Goal: Task Accomplishment & Management: Complete application form

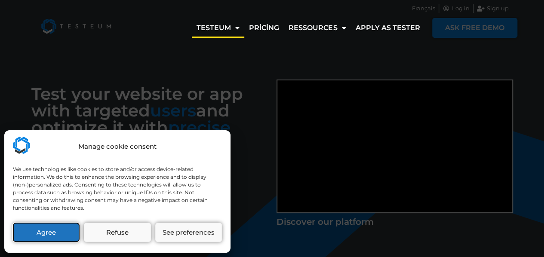
click at [38, 233] on button "Agree" at bounding box center [46, 232] width 67 height 19
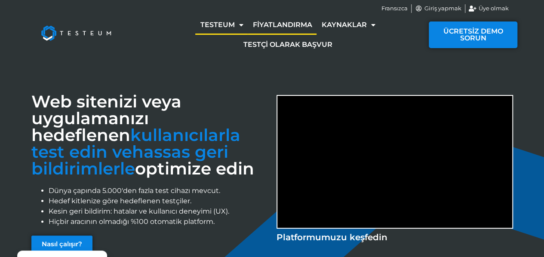
click at [274, 28] on font "Fiyatlandırma" at bounding box center [281, 25] width 59 height 8
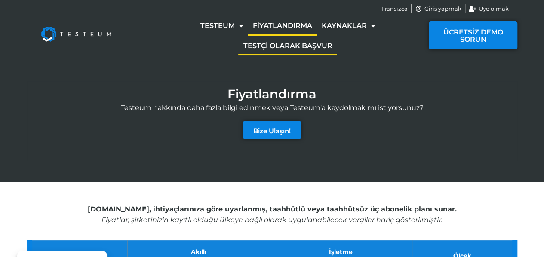
click at [294, 49] on font "Testçi olarak başvur" at bounding box center [287, 45] width 89 height 8
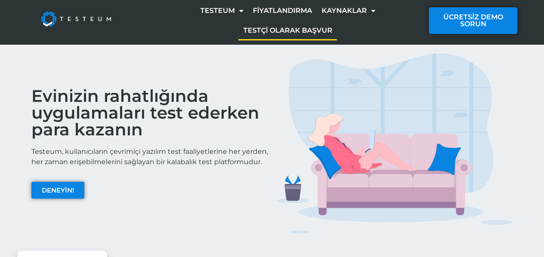
scroll to position [28, 0]
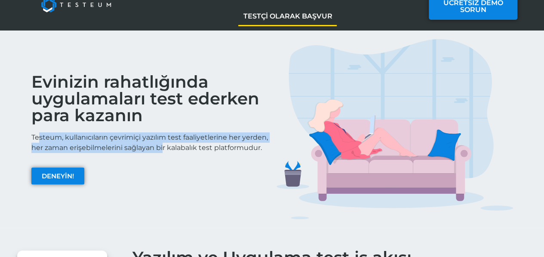
drag, startPoint x: 39, startPoint y: 131, endPoint x: 190, endPoint y: 145, distance: 152.0
click at [190, 145] on font "Testeum, kullanıcıların çevrimiçi yazılım test faaliyetlerine her yerden, her z…" at bounding box center [149, 142] width 237 height 18
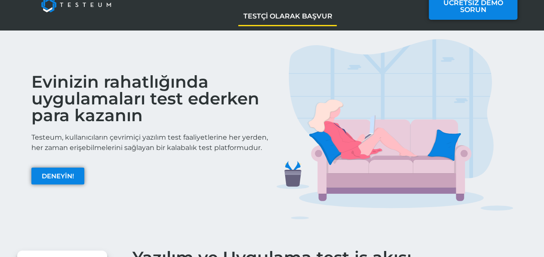
click at [160, 169] on div "Evinizin rahatlığında uygulamaları test ederken para kazanın Testeum, kullanıcı…" at bounding box center [149, 129] width 245 height 189
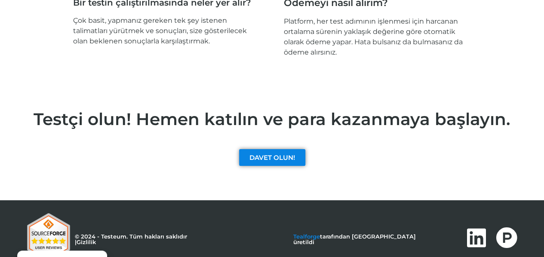
scroll to position [1391, 0]
